Goal: Task Accomplishment & Management: Complete application form

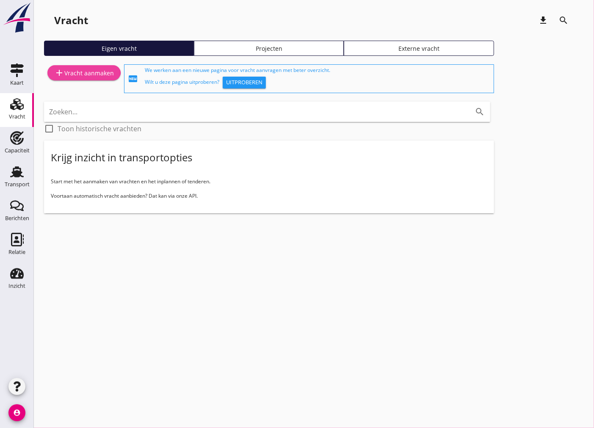
click at [91, 77] on div "add Vracht aanmaken" at bounding box center [84, 73] width 60 height 10
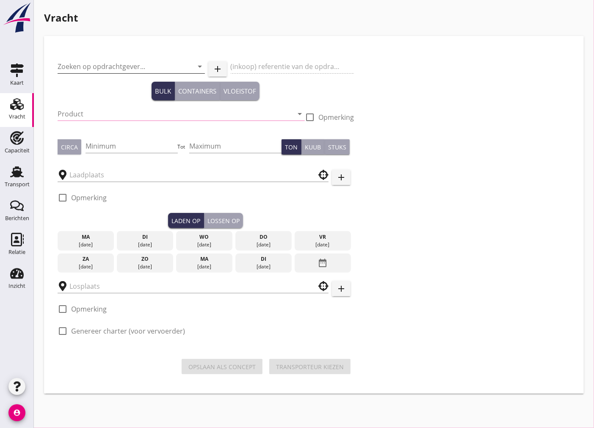
click at [163, 61] on input "Zoeken op opdrachtgever..." at bounding box center [120, 67] width 124 height 14
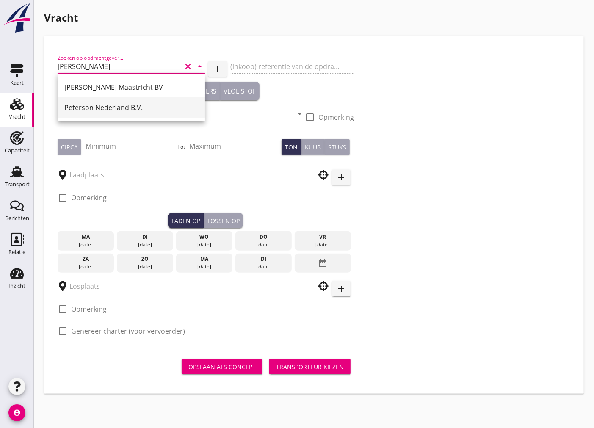
click at [149, 104] on div "Peterson Nederland B.V." at bounding box center [131, 107] width 134 height 10
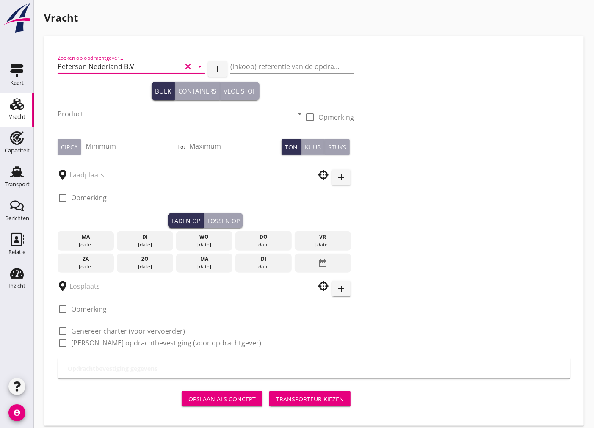
type input "Peterson Nederland B.V."
click at [135, 108] on input "Product" at bounding box center [175, 114] width 235 height 14
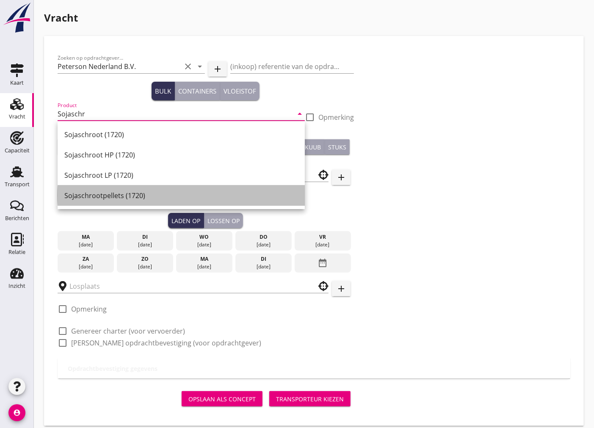
click at [106, 195] on div "Sojaschrootpellets (1720)" at bounding box center [181, 196] width 234 height 10
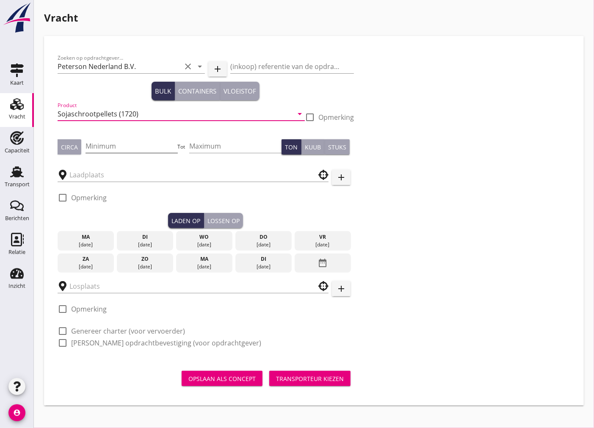
type input "Sojaschrootpellets (1720)"
click at [96, 149] on input "Minimum" at bounding box center [132, 146] width 92 height 14
type input "1300"
click at [104, 180] on input "text" at bounding box center [186, 175] width 235 height 14
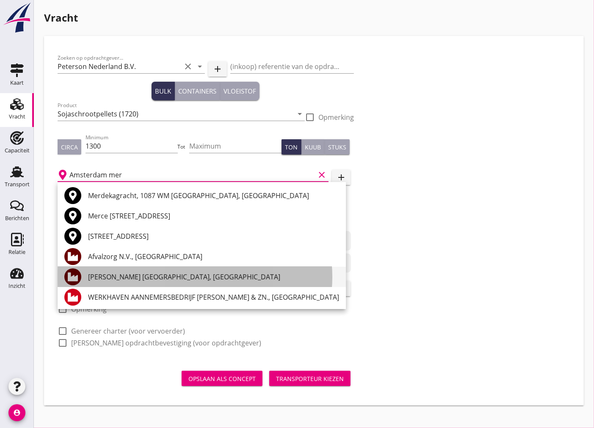
click at [209, 277] on div "[PERSON_NAME] [GEOGRAPHIC_DATA], [GEOGRAPHIC_DATA]" at bounding box center [213, 277] width 251 height 10
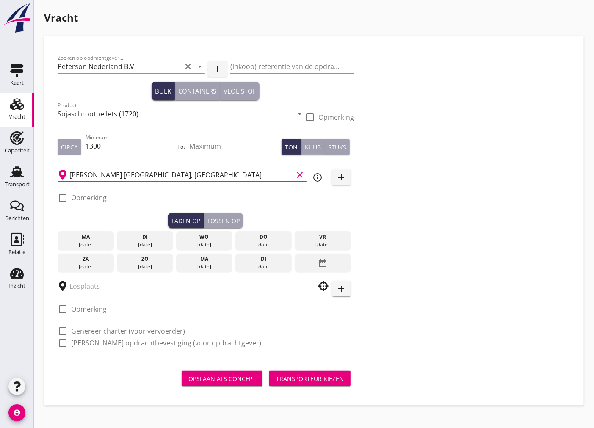
type input "[PERSON_NAME] [GEOGRAPHIC_DATA], [GEOGRAPHIC_DATA]"
click at [69, 197] on div at bounding box center [62, 198] width 14 height 14
checkbox input "true"
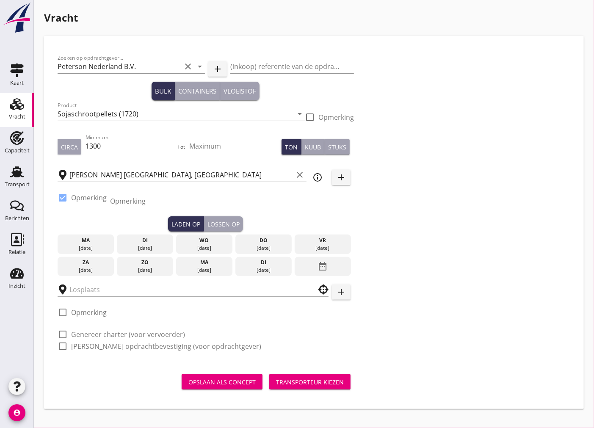
click at [125, 204] on input "Opmerking" at bounding box center [232, 201] width 244 height 14
type input "Mercuriushaven ex NAVIOS FELICITY"
click at [272, 243] on div "do" at bounding box center [264, 241] width 52 height 8
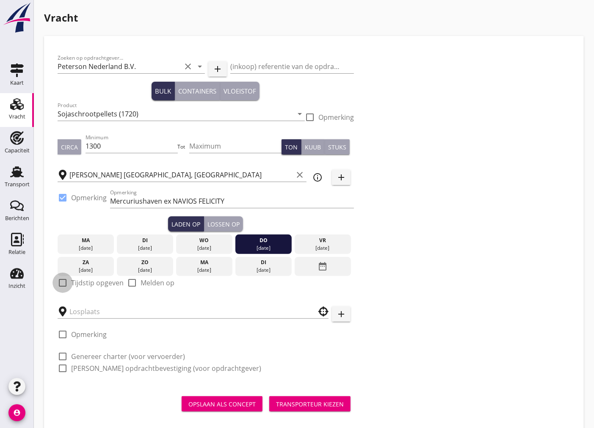
click at [63, 280] on div at bounding box center [62, 283] width 14 height 14
checkbox input "true"
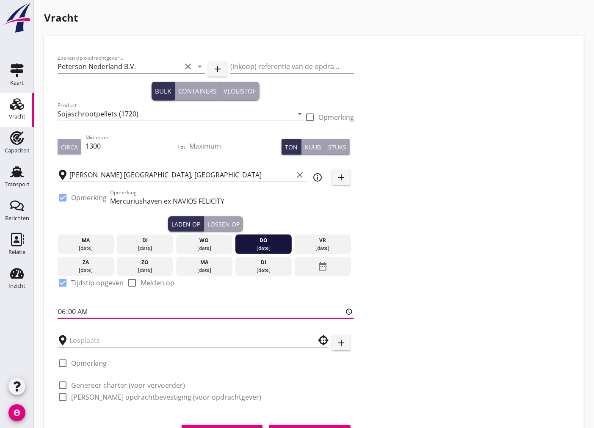
click at [73, 309] on input "06:00" at bounding box center [206, 312] width 296 height 14
click at [73, 310] on input "06:00" at bounding box center [206, 312] width 296 height 14
type input "06:01"
click at [126, 334] on input "text" at bounding box center [186, 341] width 235 height 14
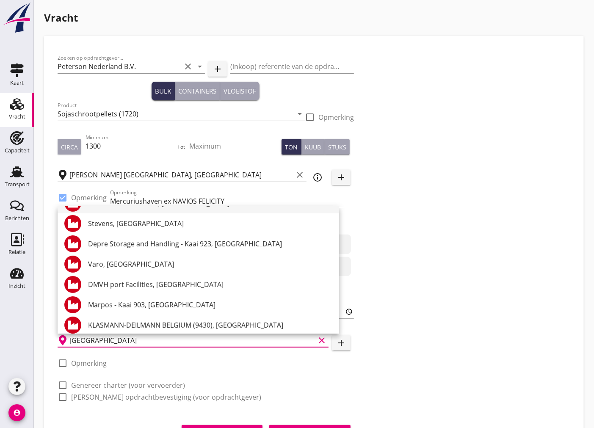
scroll to position [1921, 0]
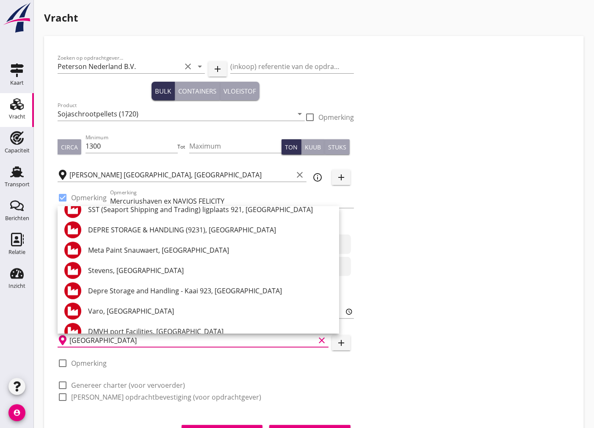
click at [378, 276] on div "Zoeken op opdrachtgever... [PERSON_NAME] Nederland B.V. clear arrow_drop_down a…" at bounding box center [313, 231] width 519 height 363
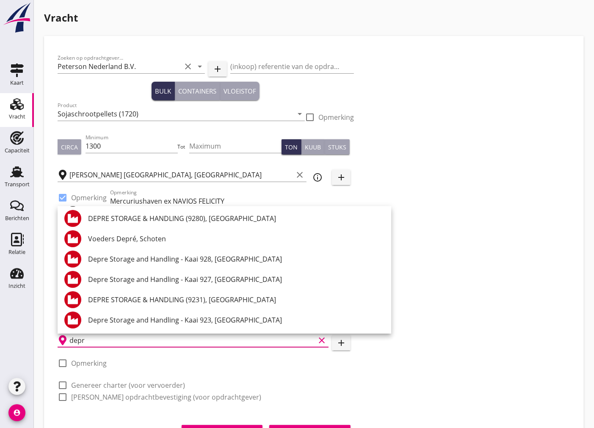
scroll to position [62, 0]
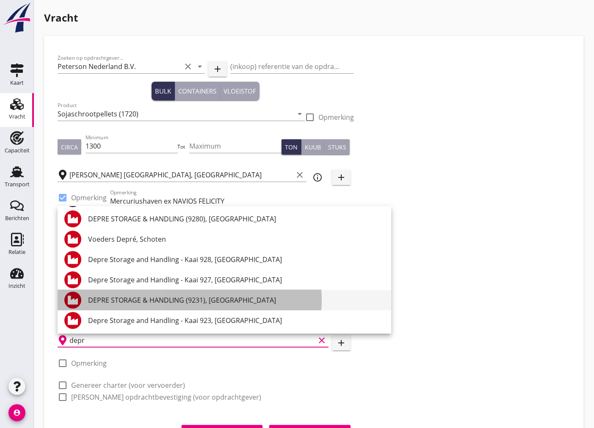
click at [219, 297] on div "DEPRE STORAGE & HANDLING (9231), [GEOGRAPHIC_DATA]" at bounding box center [236, 300] width 296 height 10
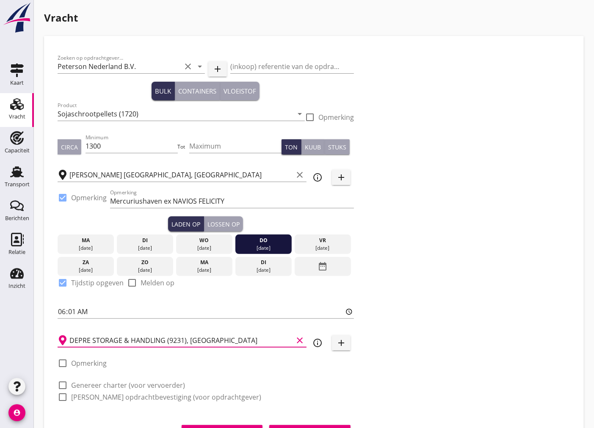
type input "DEPRE STORAGE & HANDLING (9231), [GEOGRAPHIC_DATA]"
click at [65, 365] on div at bounding box center [62, 363] width 14 height 14
checkbox input "true"
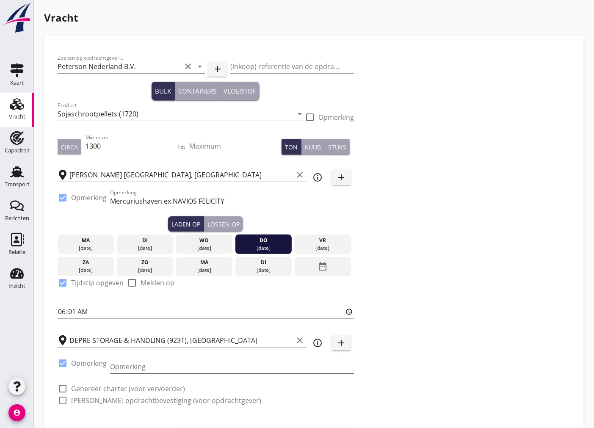
click at [143, 367] on input "Opmerking" at bounding box center [232, 367] width 244 height 14
type input "0032-50333422"
click at [63, 385] on div at bounding box center [62, 388] width 14 height 14
checkbox input "true"
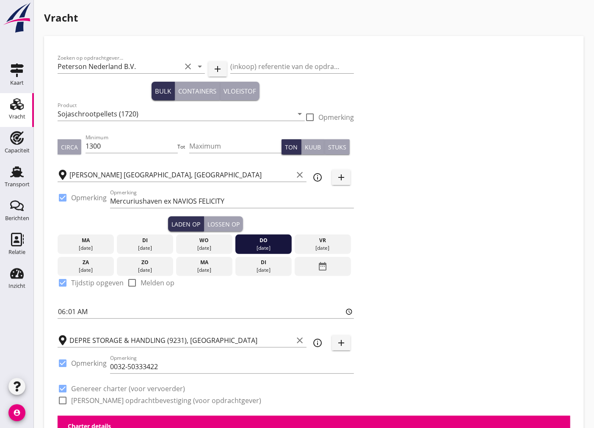
click at [64, 404] on div at bounding box center [62, 400] width 14 height 14
checkbox input "true"
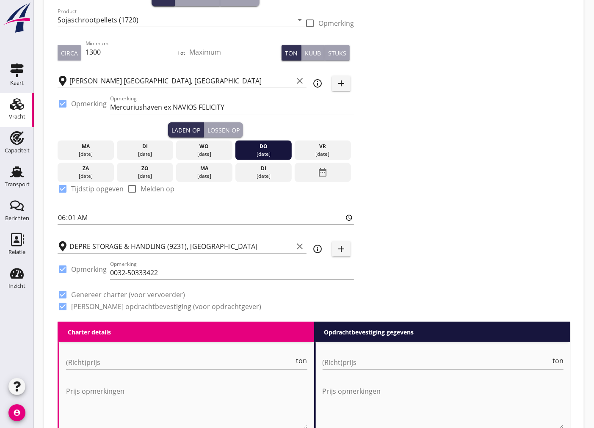
scroll to position [141, 0]
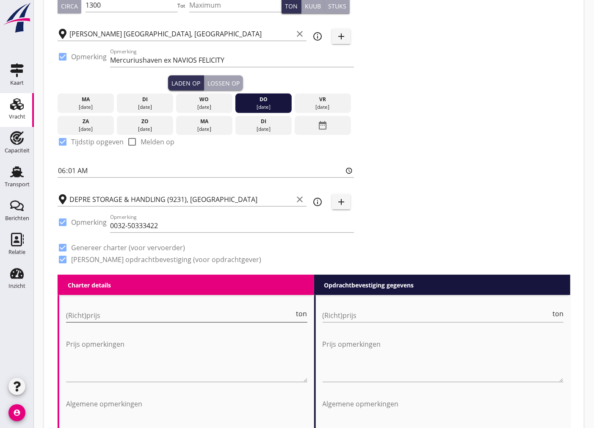
click at [178, 315] on input "(Richt)prijs" at bounding box center [180, 316] width 229 height 14
type input "12750"
click at [455, 320] on input "(Richt)prijs" at bounding box center [437, 316] width 229 height 14
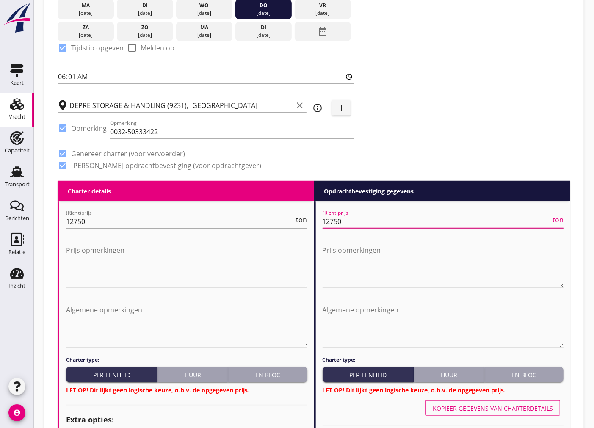
type input "12750"
click at [276, 373] on div "En bloc" at bounding box center [268, 374] width 72 height 9
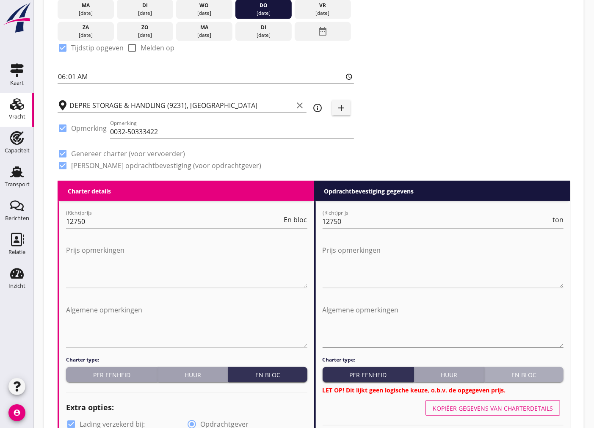
click at [558, 372] on div "En bloc" at bounding box center [524, 374] width 72 height 9
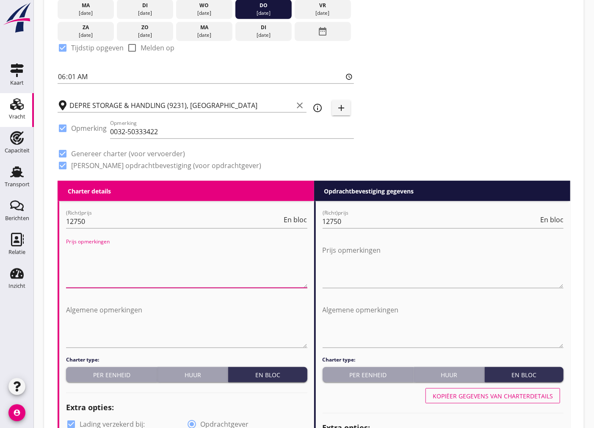
click at [207, 278] on textarea "Prijs opmerkingen" at bounding box center [186, 265] width 241 height 44
drag, startPoint x: 215, startPoint y: 257, endPoint x: 58, endPoint y: 253, distance: 157.1
type textarea "Scheepslading onder de luiken vol tot [GEOGRAPHIC_DATA]."
click at [388, 272] on textarea "Prijs opmerkingen" at bounding box center [443, 265] width 241 height 44
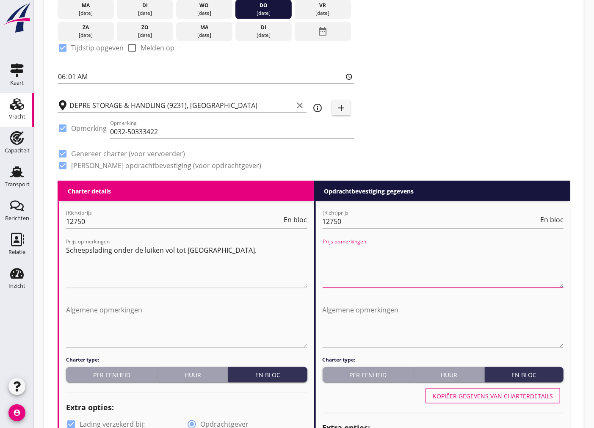
paste textarea "Scheepslading onder de luiken vol tot [GEOGRAPHIC_DATA]."
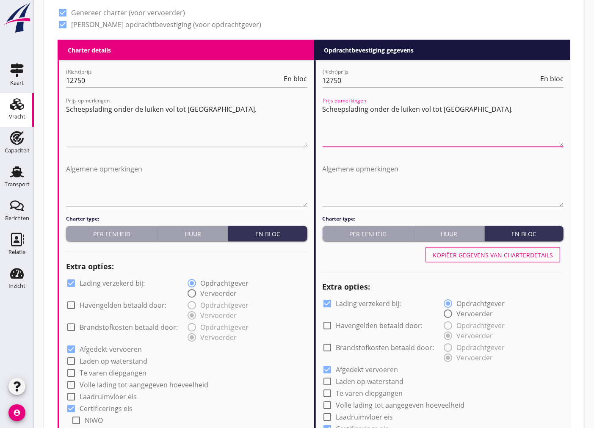
type textarea "Scheepslading onder de luiken vol tot [GEOGRAPHIC_DATA]."
click at [71, 285] on div at bounding box center [71, 283] width 14 height 14
checkbox input "false"
click at [332, 300] on div at bounding box center [328, 303] width 14 height 14
checkbox input "false"
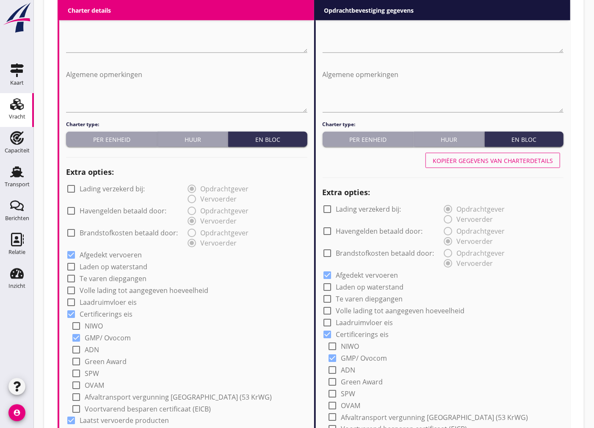
scroll to position [564, 0]
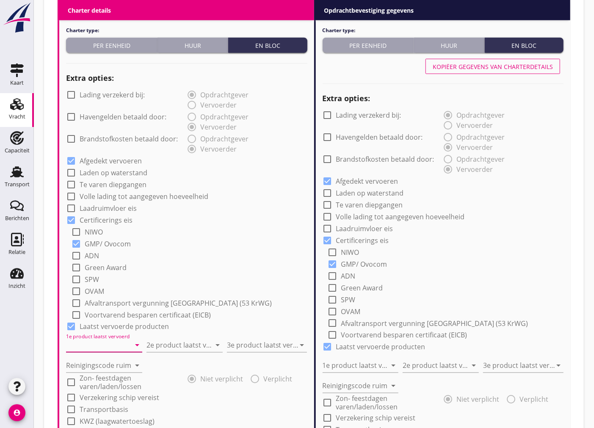
click at [120, 340] on input "1e product laatst vervoerd" at bounding box center [98, 346] width 64 height 14
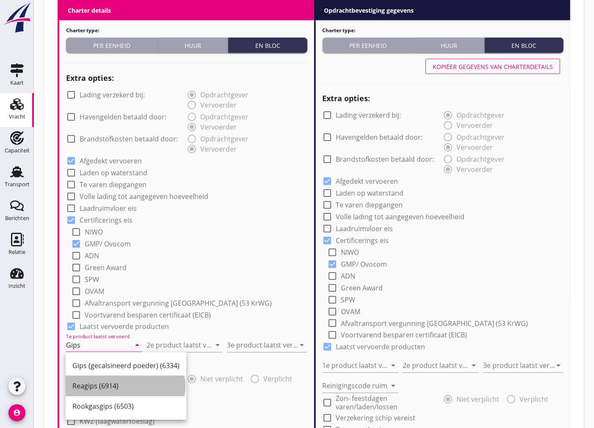
click at [125, 384] on div "Reagips (6914)" at bounding box center [125, 386] width 107 height 10
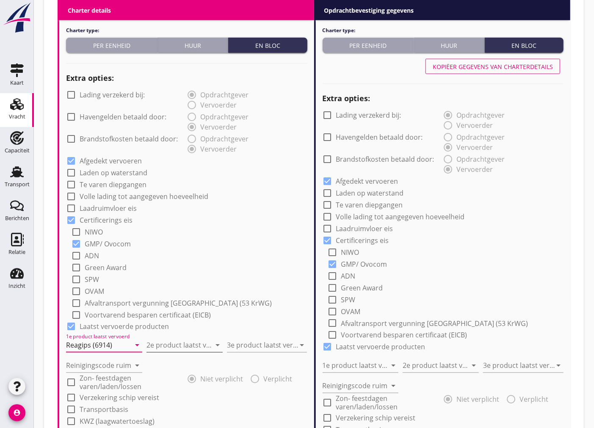
type input "Reagips (6914)"
click at [184, 344] on input "2e product laatst vervoerd" at bounding box center [178, 346] width 64 height 14
click at [187, 366] on div "Turf (2240)" at bounding box center [184, 366] width 63 height 10
type input "Turf (2240)"
click at [270, 345] on input "3e product laatst vervoerd" at bounding box center [261, 346] width 69 height 14
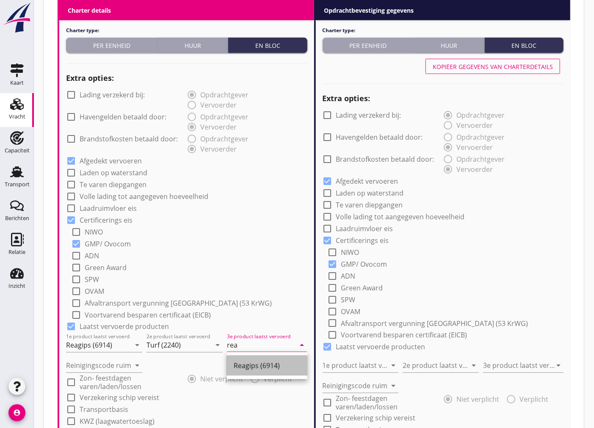
click at [277, 371] on div "Reagips (6914)" at bounding box center [267, 366] width 67 height 20
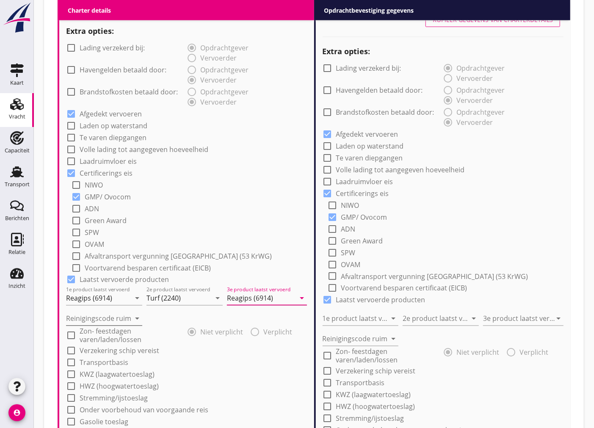
type input "Reagips (6914)"
click at [118, 318] on input "Reinigingscode ruim" at bounding box center [98, 319] width 64 height 14
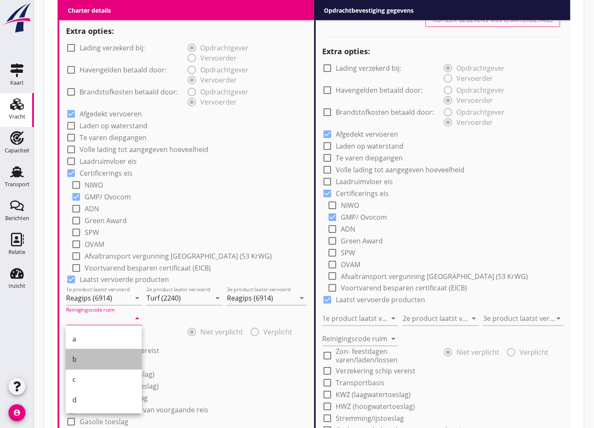
click at [103, 356] on div "b" at bounding box center [103, 359] width 63 height 10
type input "b"
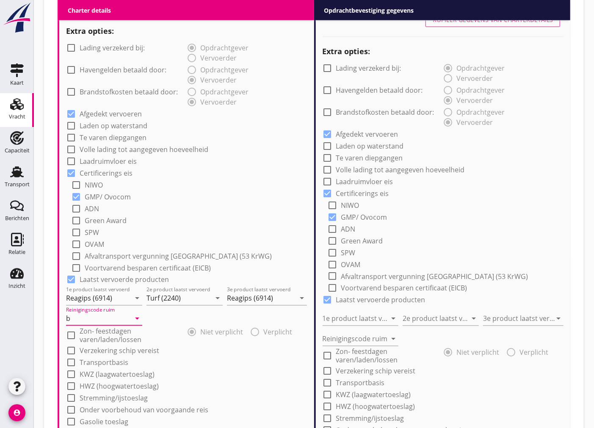
scroll to position [752, 0]
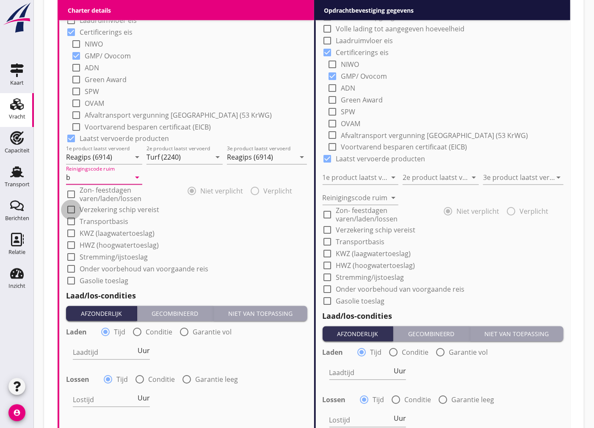
click at [75, 211] on div at bounding box center [71, 210] width 14 height 14
checkbox input "true"
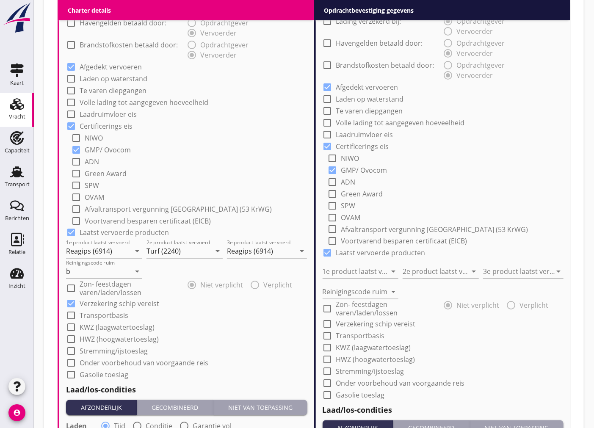
scroll to position [799, 0]
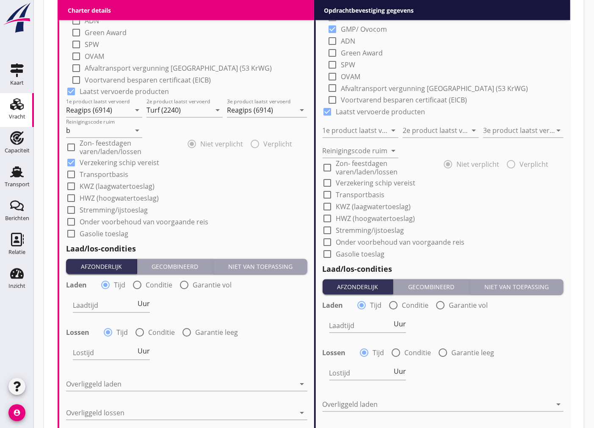
click at [146, 287] on label "Conditie" at bounding box center [159, 285] width 27 height 8
radio input "false"
radio input "true"
click at [119, 306] on div at bounding box center [125, 306] width 105 height 14
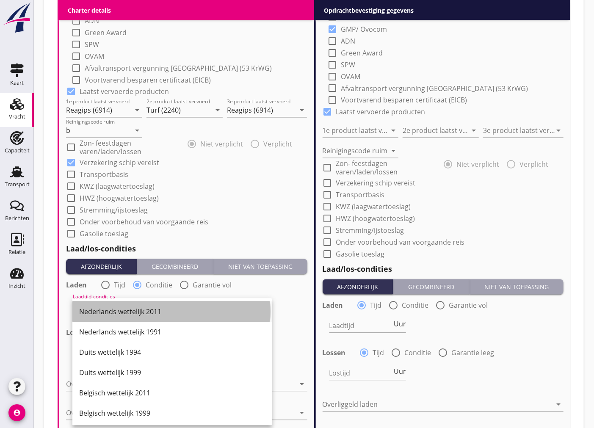
click at [134, 315] on div "Nederlands wettelijk 2011" at bounding box center [172, 312] width 186 height 10
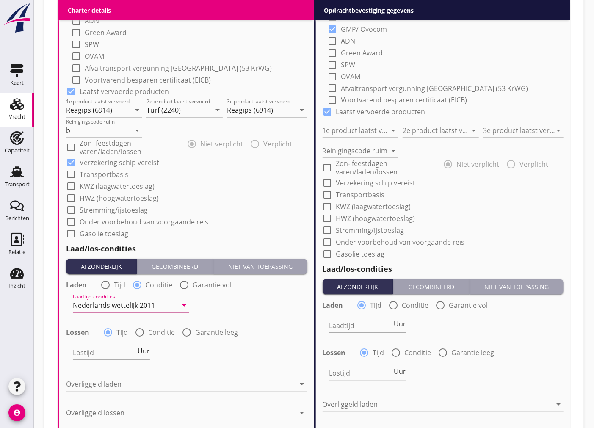
click at [138, 332] on div at bounding box center [140, 333] width 14 height 14
radio input "false"
radio input "true"
click at [109, 333] on div at bounding box center [108, 333] width 14 height 14
radio input "true"
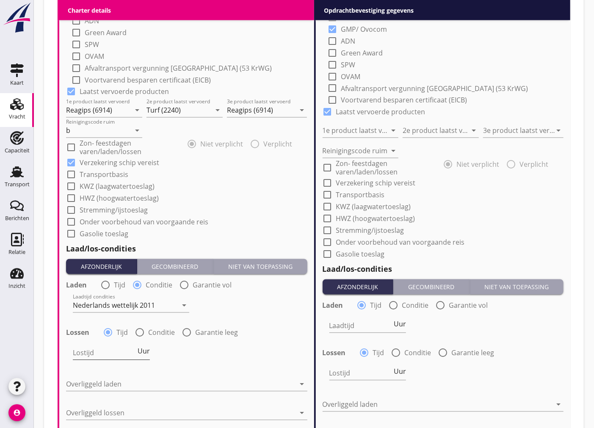
click at [144, 353] on span "Uur" at bounding box center [144, 351] width 12 height 7
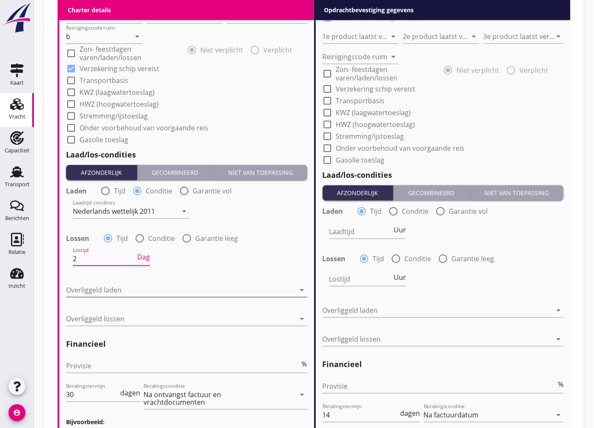
type input "2"
click at [164, 290] on div at bounding box center [180, 290] width 229 height 14
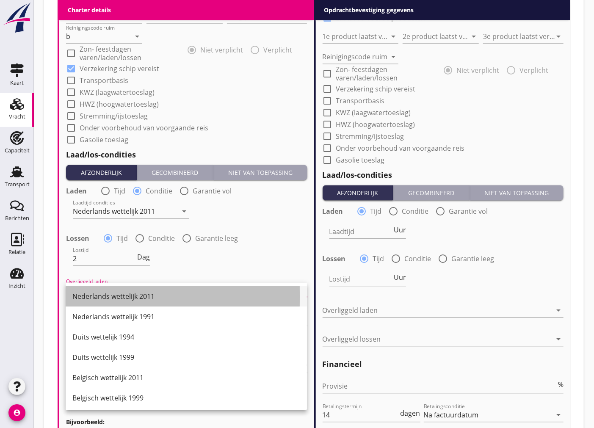
click at [166, 300] on div "Nederlands wettelijk 2011" at bounding box center [186, 296] width 228 height 10
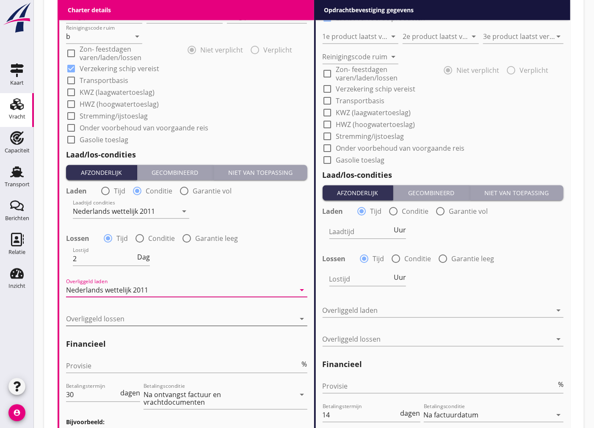
click at [184, 320] on div at bounding box center [180, 319] width 229 height 14
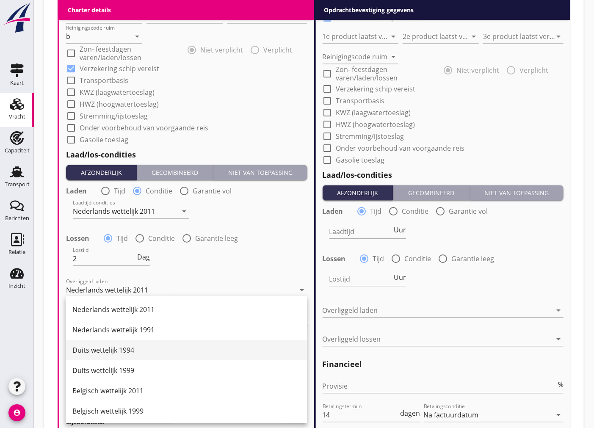
scroll to position [47, 0]
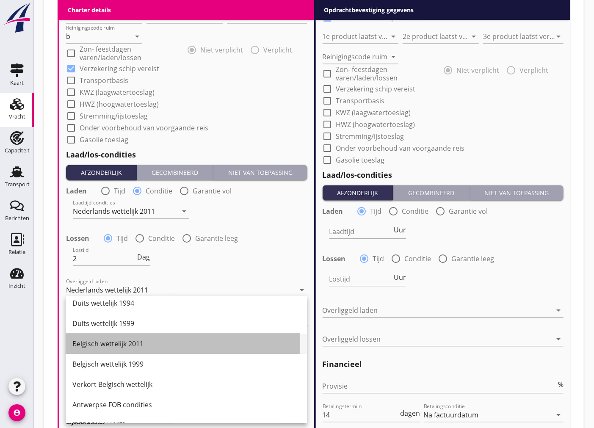
click at [141, 347] on div "Belgisch wettelijk 2011" at bounding box center [186, 344] width 228 height 10
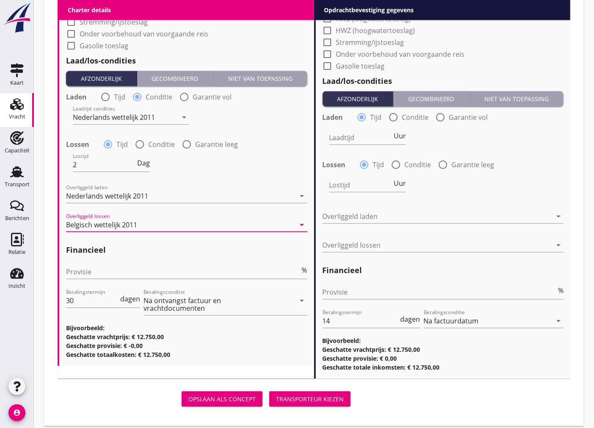
scroll to position [995, 0]
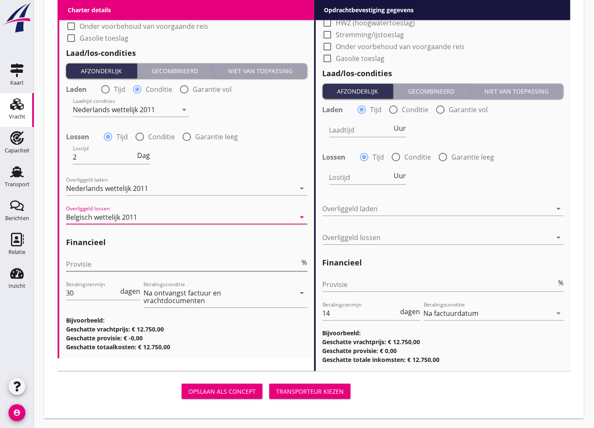
click at [149, 263] on input "Provisie" at bounding box center [183, 264] width 234 height 14
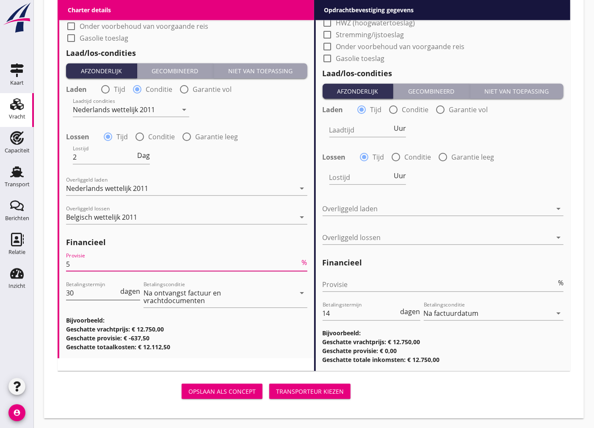
type input "5"
drag, startPoint x: 87, startPoint y: 295, endPoint x: 36, endPoint y: 292, distance: 51.7
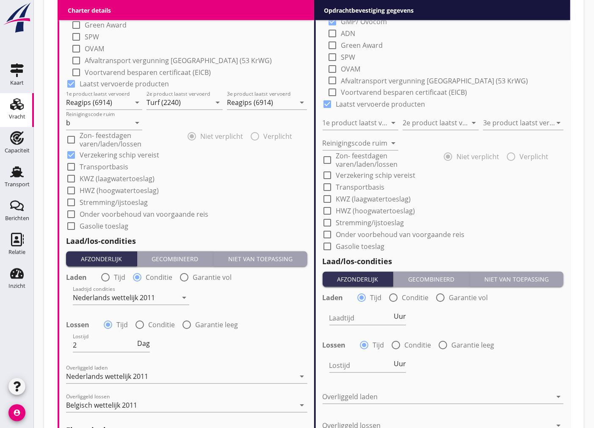
scroll to position [572, 0]
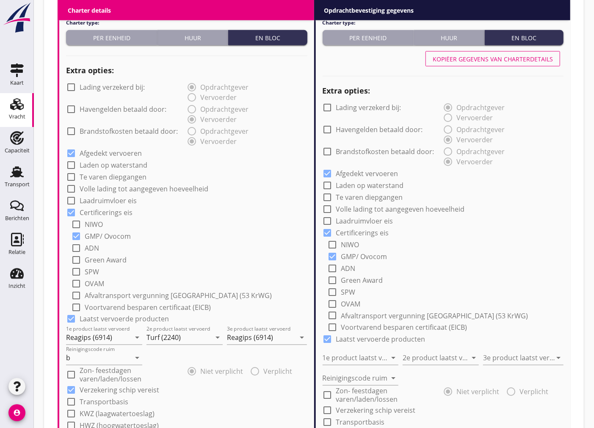
type input "14"
click at [518, 58] on div "Kopiëer gegevens van charterdetails" at bounding box center [493, 59] width 120 height 9
type input "Reagips (6914)"
type input "Turf (2240)"
type input "Reagips (6914)"
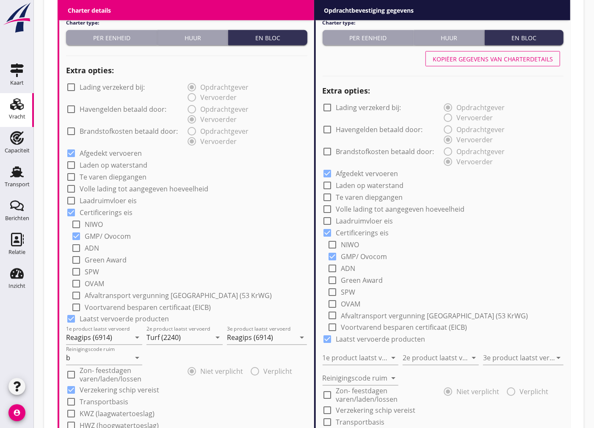
type input "b"
checkbox input "true"
radio input "false"
radio input "true"
type input "2"
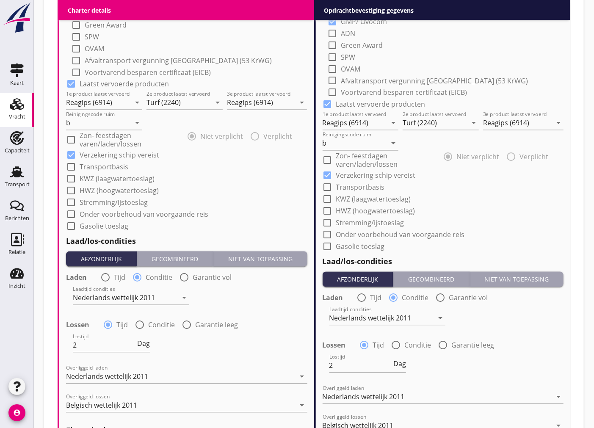
scroll to position [995, 0]
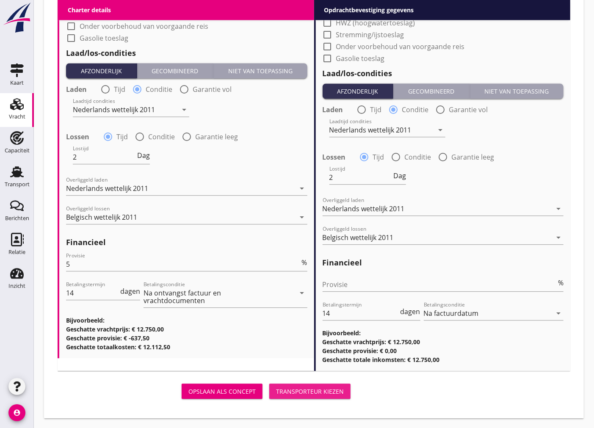
click at [320, 390] on div "Transporteur kiezen" at bounding box center [310, 391] width 68 height 9
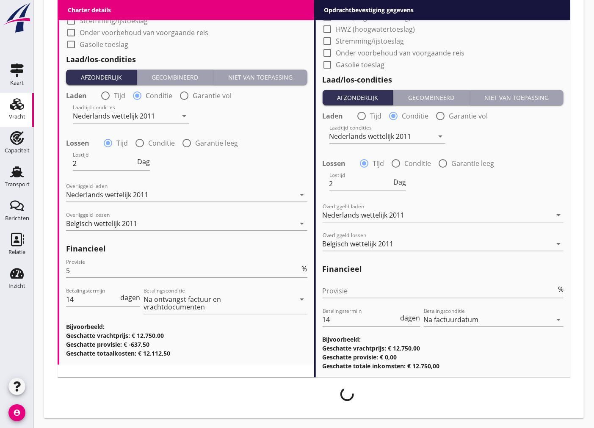
scroll to position [988, 0]
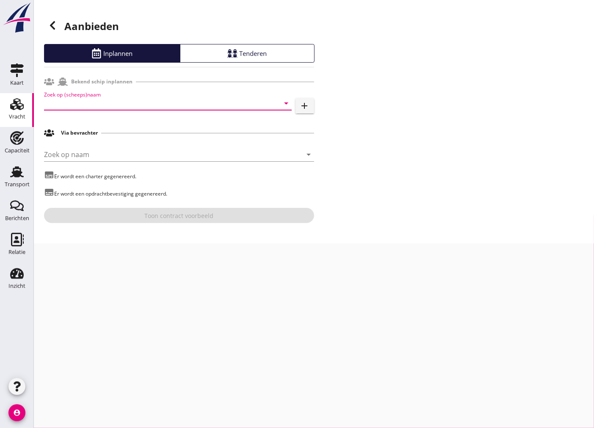
click at [155, 97] on input "Zoek op (scheeps)naam" at bounding box center [156, 104] width 224 height 14
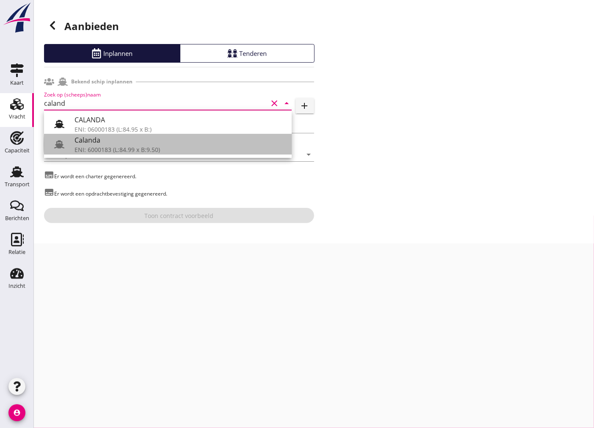
click at [159, 145] on div "ENI: 6000183 (L:84.99 x B:9.50)" at bounding box center [180, 149] width 210 height 9
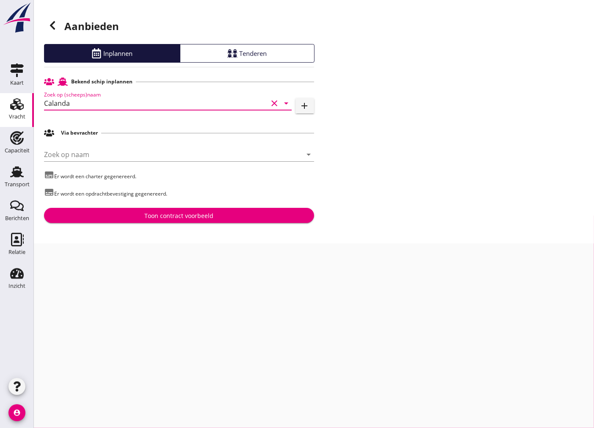
type input "Calanda"
click at [180, 218] on div "Toon contract voorbeeld" at bounding box center [178, 215] width 69 height 9
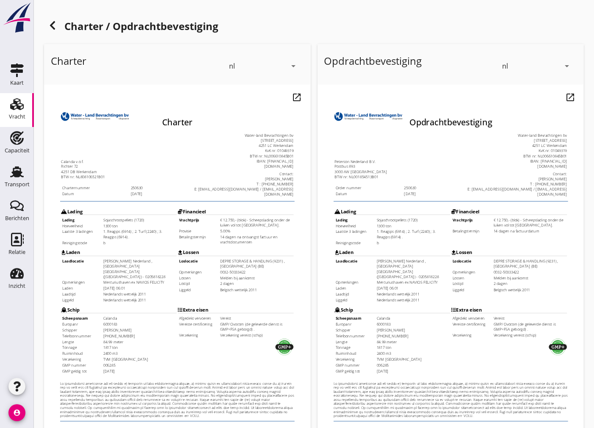
scroll to position [100, 0]
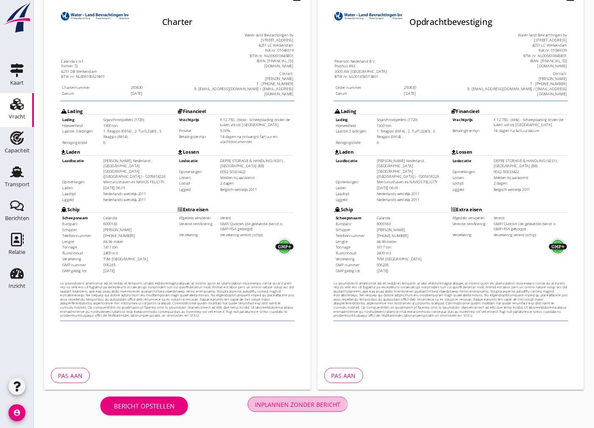
click at [288, 401] on div "Inplannen zonder bericht" at bounding box center [298, 404] width 86 height 9
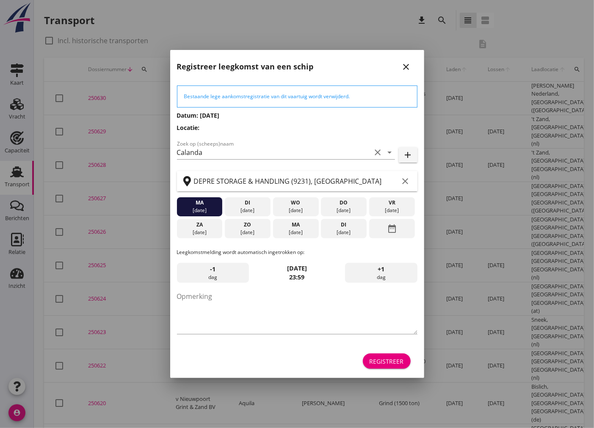
click at [308, 232] on div "[DATE]" at bounding box center [295, 233] width 41 height 8
click at [388, 360] on div "Registreer" at bounding box center [387, 361] width 34 height 9
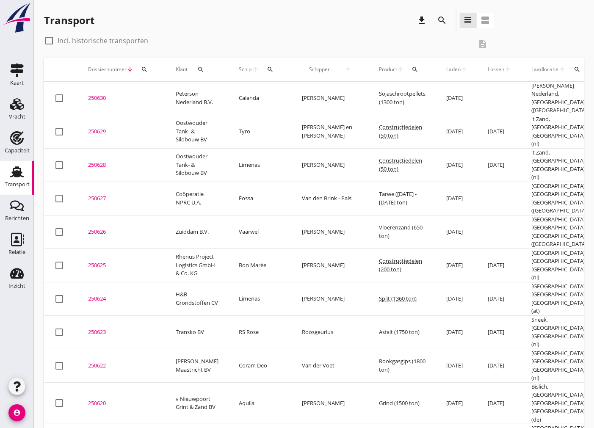
click at [93, 96] on div "250630" at bounding box center [121, 98] width 67 height 8
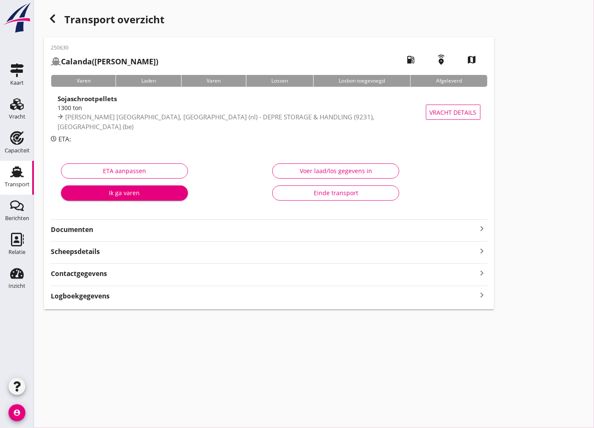
click at [475, 227] on strong "Documenten" at bounding box center [264, 230] width 426 height 10
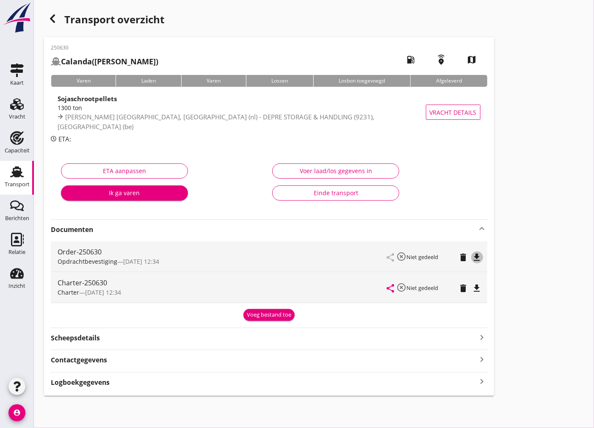
click at [479, 255] on icon "file_download" at bounding box center [477, 257] width 10 height 10
click at [483, 289] on div "file_download" at bounding box center [477, 288] width 12 height 10
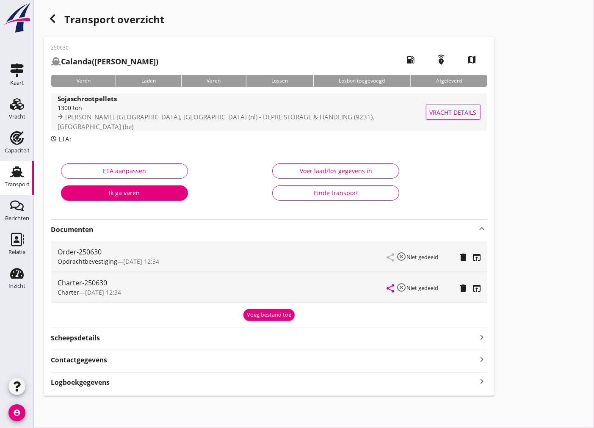
click at [105, 112] on div "1300 ton" at bounding box center [243, 107] width 371 height 9
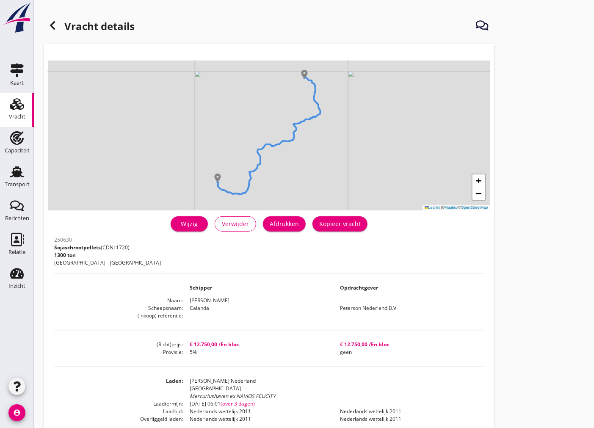
click at [195, 229] on link "Wijzig" at bounding box center [189, 223] width 37 height 15
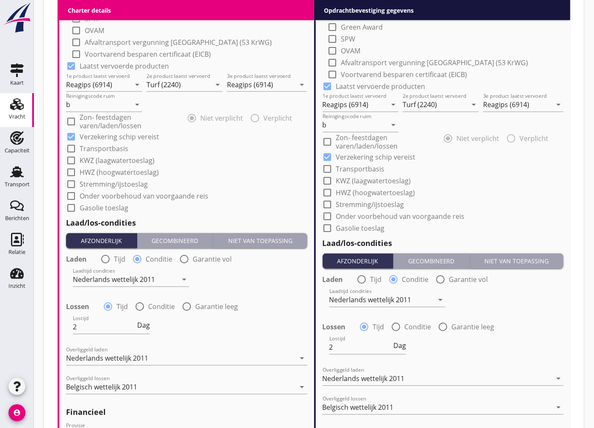
scroll to position [894, 0]
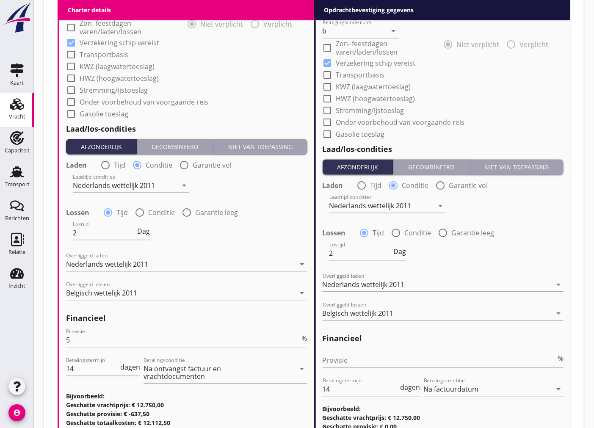
click at [144, 213] on div at bounding box center [140, 212] width 14 height 14
radio input "false"
radio input "true"
click at [138, 232] on div at bounding box center [125, 233] width 105 height 14
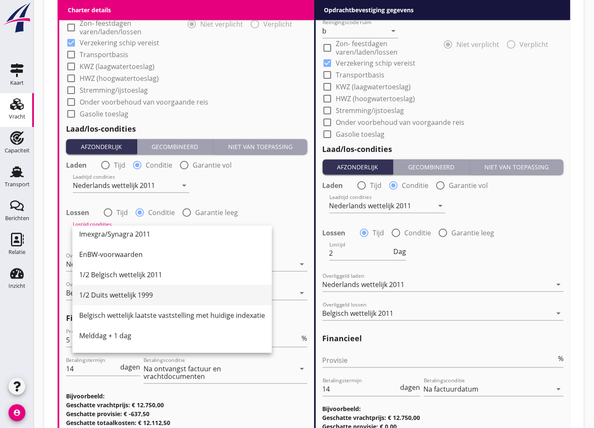
scroll to position [235, 0]
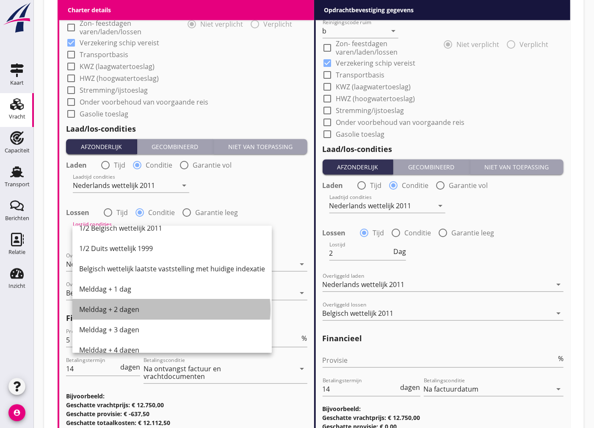
click at [168, 312] on div "Melddag + 2 dagen" at bounding box center [172, 309] width 186 height 10
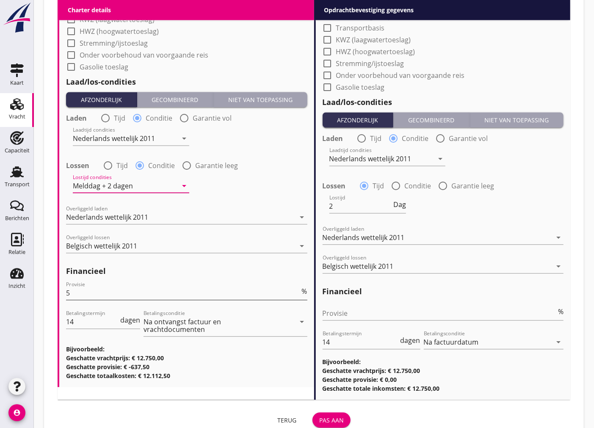
scroll to position [970, 0]
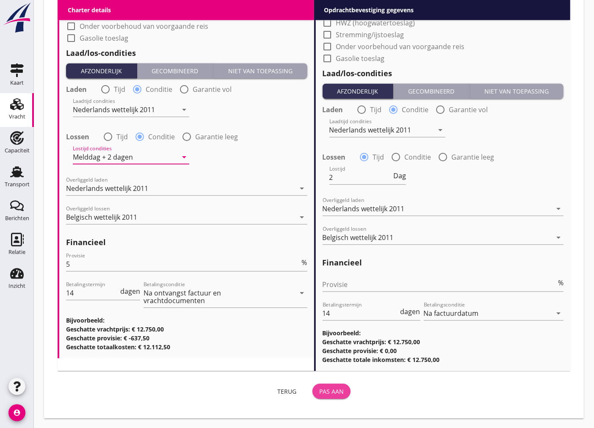
click at [336, 390] on div "Pas aan" at bounding box center [331, 391] width 25 height 9
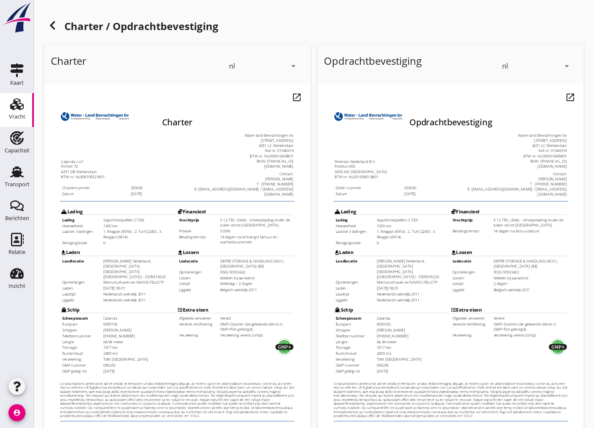
scroll to position [100, 0]
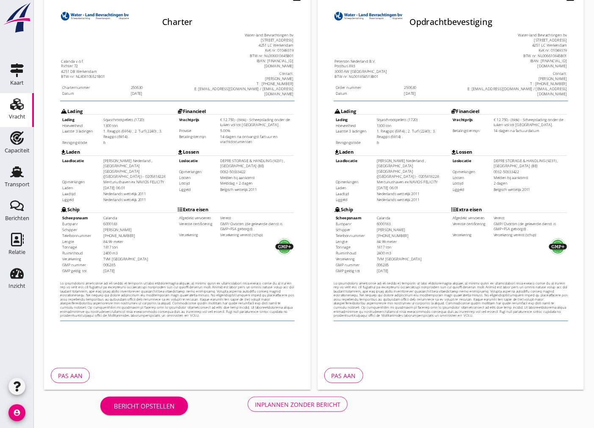
click at [270, 409] on button "Inplannen zonder bericht" at bounding box center [298, 404] width 100 height 15
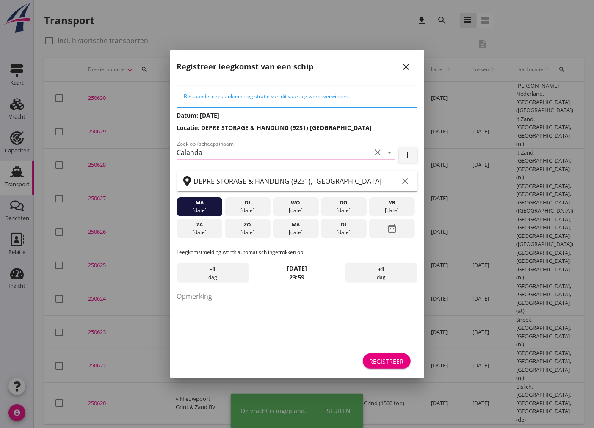
click at [102, 95] on div at bounding box center [297, 214] width 594 height 428
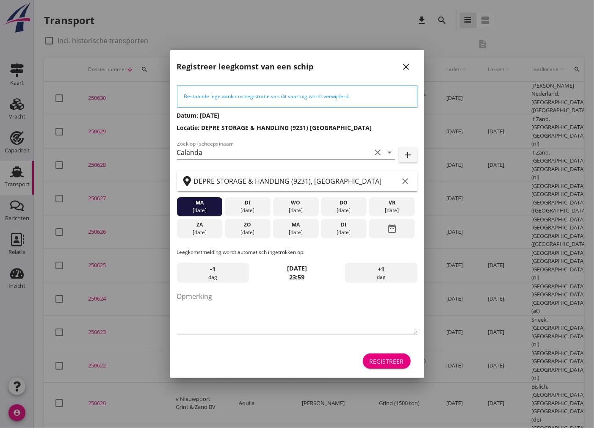
click at [403, 64] on icon "close" at bounding box center [406, 67] width 10 height 10
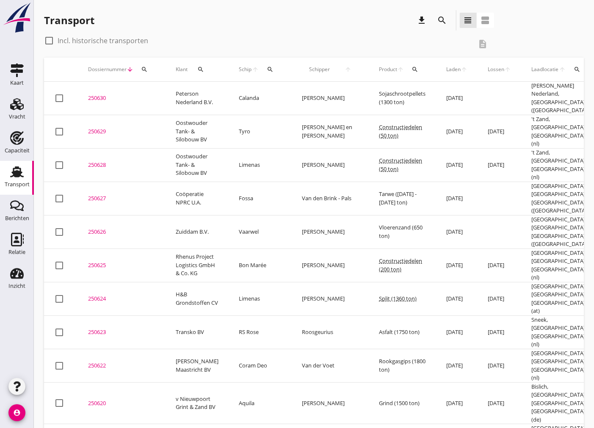
click at [93, 95] on div "250630" at bounding box center [121, 98] width 67 height 8
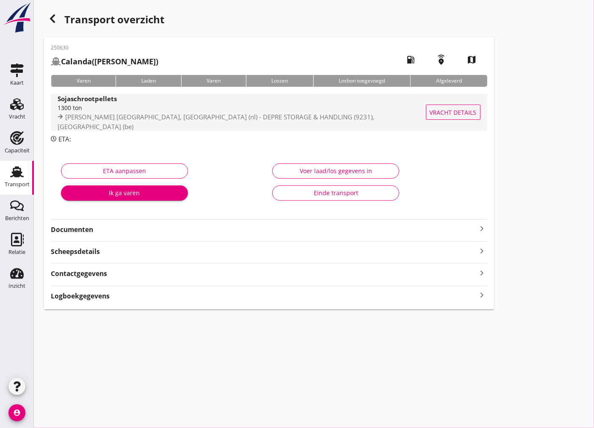
click at [201, 119] on span "[PERSON_NAME] [GEOGRAPHIC_DATA], [GEOGRAPHIC_DATA] (nl) - DEPRE STORAGE & HANDL…" at bounding box center [216, 122] width 317 height 18
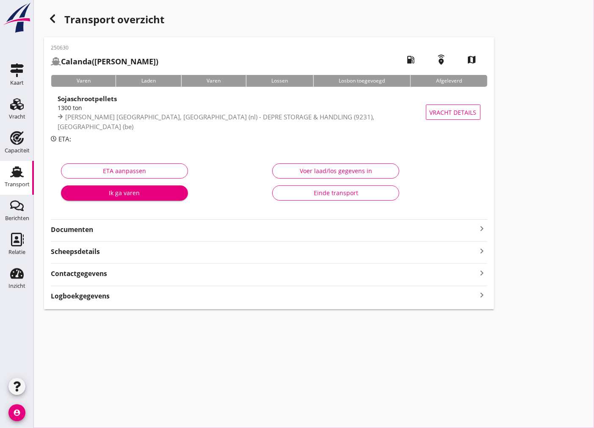
click at [205, 230] on strong "Documenten" at bounding box center [264, 230] width 426 height 10
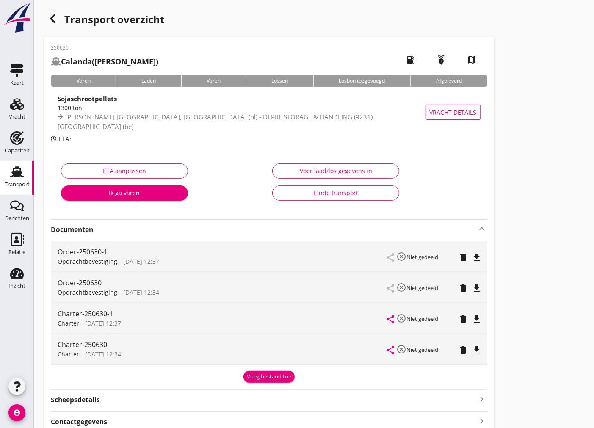
click at [480, 320] on icon "file_download" at bounding box center [477, 319] width 10 height 10
drag, startPoint x: 25, startPoint y: 113, endPoint x: 19, endPoint y: 102, distance: 12.1
click at [25, 113] on div "Vracht" at bounding box center [17, 117] width 17 height 12
